Goal: Information Seeking & Learning: Learn about a topic

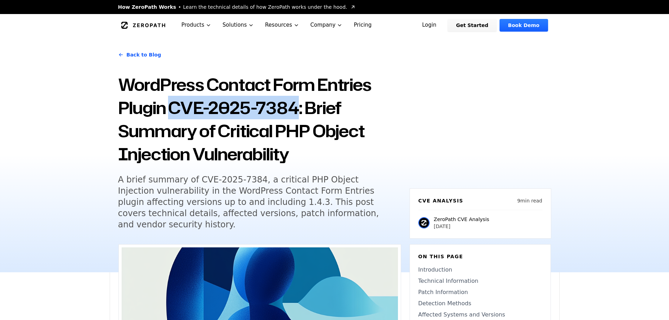
drag, startPoint x: 170, startPoint y: 108, endPoint x: 293, endPoint y: 110, distance: 123.0
click at [293, 110] on h1 "WordPress Contact Form Entries Plugin CVE-2025-7384: Brief Summary of Critical …" at bounding box center [259, 119] width 283 height 93
copy h1 "CVE-2025-7384"
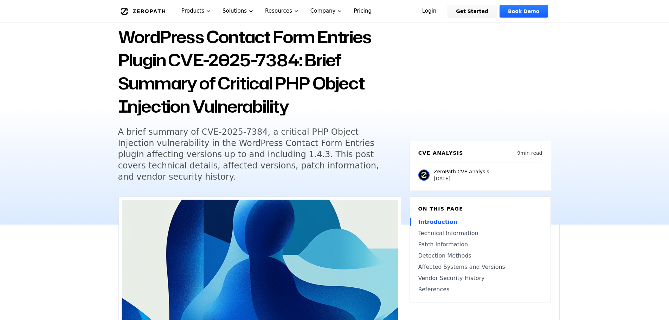
scroll to position [35, 0]
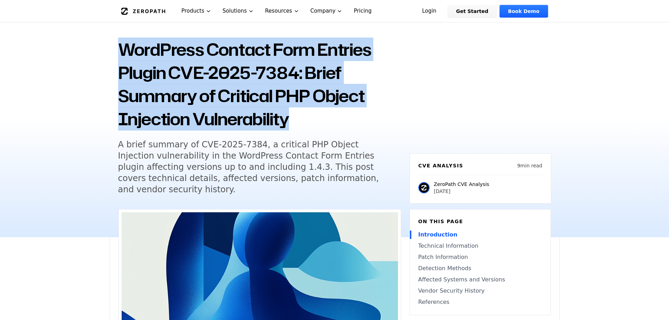
drag, startPoint x: 109, startPoint y: 40, endPoint x: 319, endPoint y: 126, distance: 227.2
click at [319, 126] on div "Back to Blog WordPress Contact Form Entries Plugin CVE-2025-7384: Brief Summary…" at bounding box center [334, 119] width 669 height 236
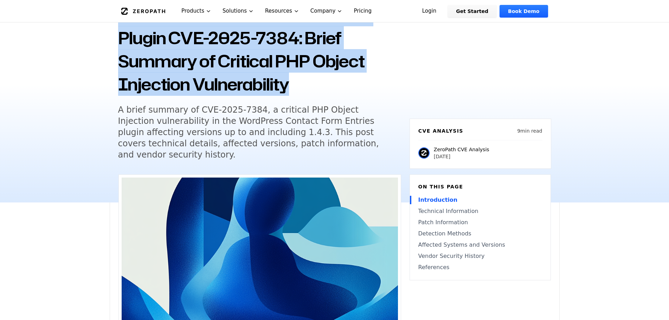
scroll to position [0, 0]
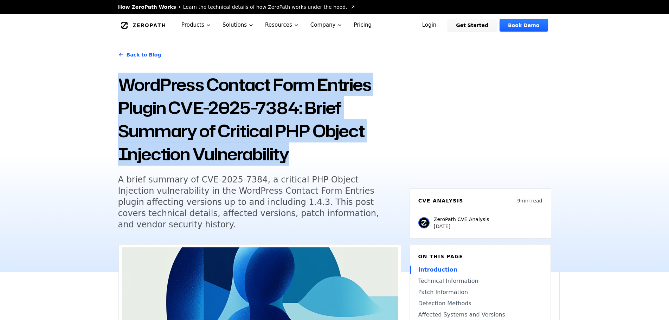
click at [451, 90] on div "Back to Blog WordPress Contact Form Entries Plugin CVE-2025-7384: Brief Summary…" at bounding box center [335, 155] width 450 height 236
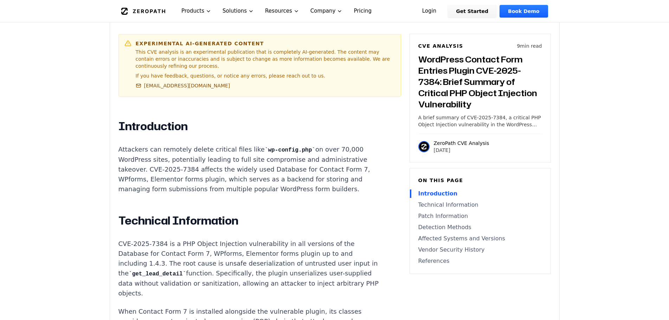
scroll to position [457, 0]
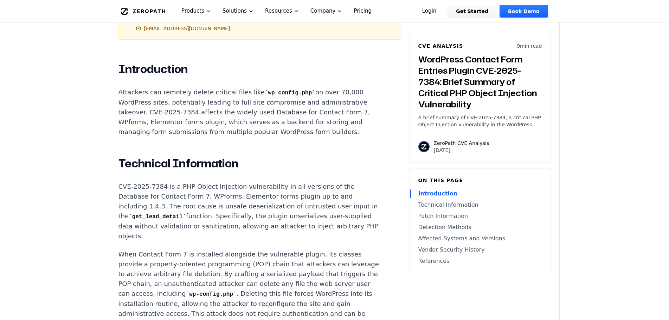
drag, startPoint x: 117, startPoint y: 92, endPoint x: 367, endPoint y: 131, distance: 252.4
copy p "Attackers can remotely delete critical files like wp-config.php on over 70,000 …"
drag, startPoint x: 116, startPoint y: 182, endPoint x: 240, endPoint y: 238, distance: 136.0
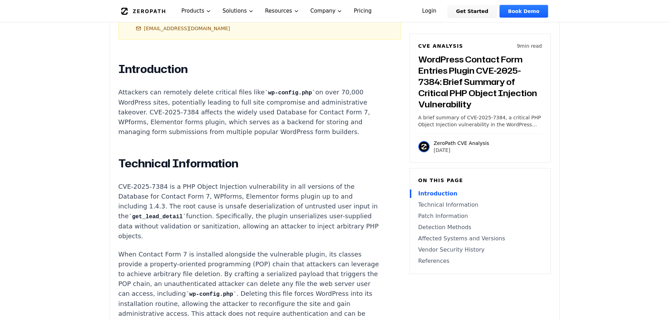
copy p "CVE-2025-7384 is a PHP Object Injection vulnerability in all versions of the Da…"
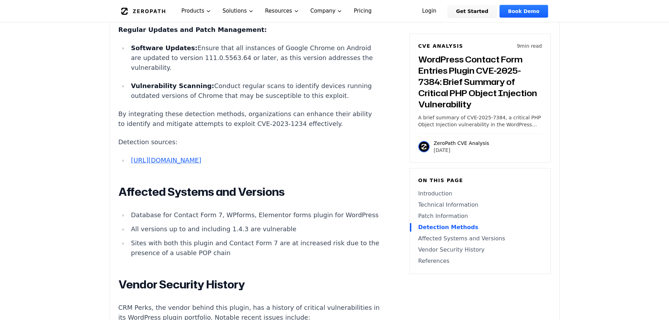
scroll to position [1581, 0]
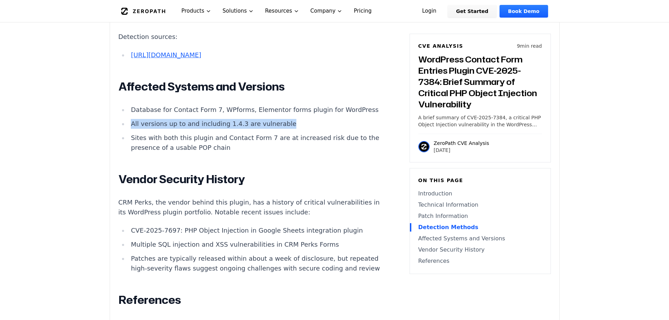
drag, startPoint x: 132, startPoint y: 201, endPoint x: 357, endPoint y: 201, distance: 224.5
click at [357, 129] on li "All versions up to and including 1.4.3 are vulnerable" at bounding box center [254, 124] width 252 height 10
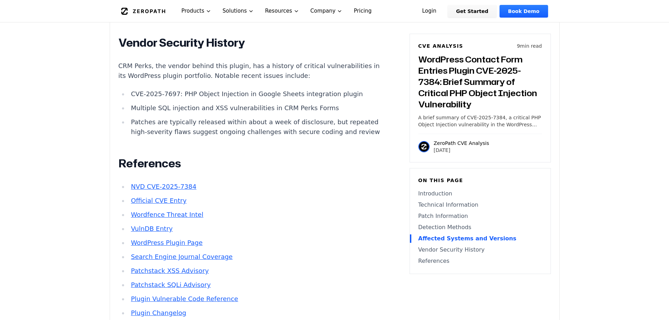
scroll to position [1722, 0]
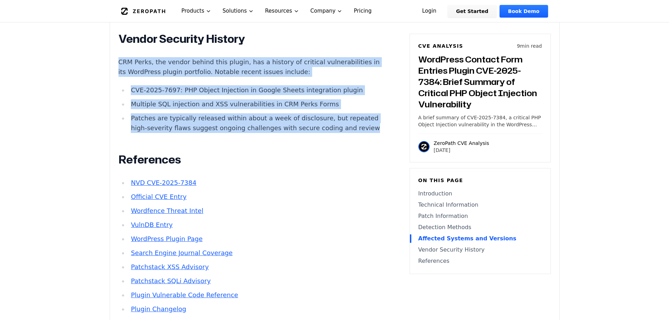
drag, startPoint x: 117, startPoint y: 139, endPoint x: 353, endPoint y: 219, distance: 249.5
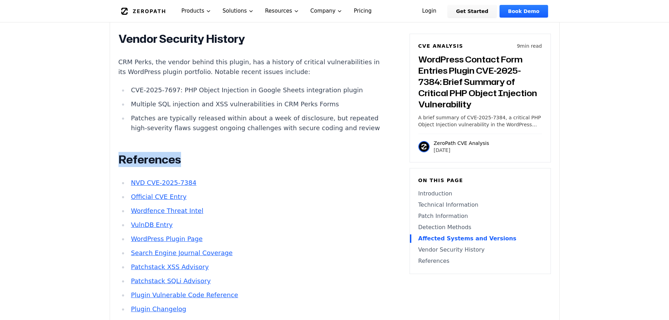
drag, startPoint x: 245, startPoint y: 245, endPoint x: 250, endPoint y: 214, distance: 31.4
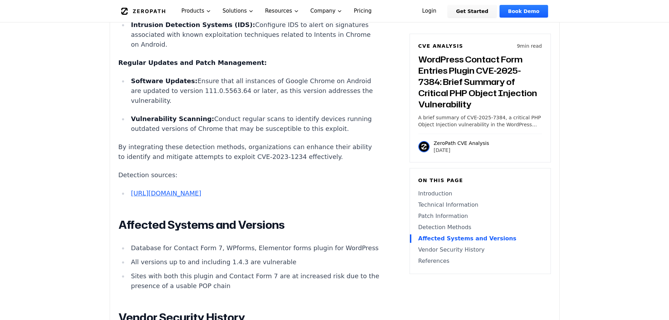
scroll to position [1441, 0]
